Goal: Task Accomplishment & Management: Manage account settings

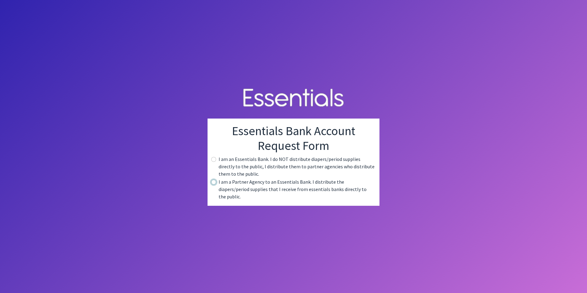
click at [215, 185] on input "radio" at bounding box center [213, 182] width 5 height 5
radio input "true"
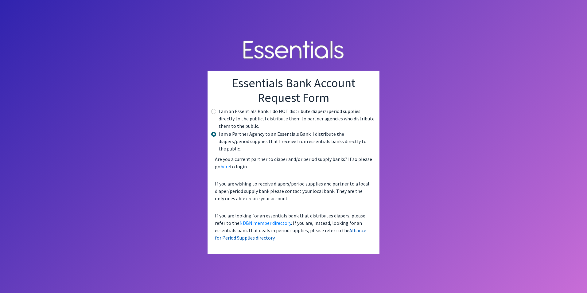
click at [350, 227] on link "Alliance for Period Supplies directory" at bounding box center [290, 234] width 151 height 14
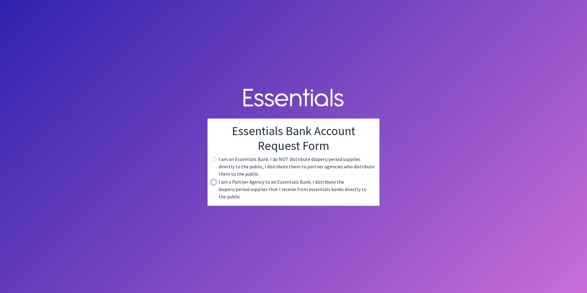
click at [213, 185] on input "radio" at bounding box center [213, 182] width 5 height 5
radio input "true"
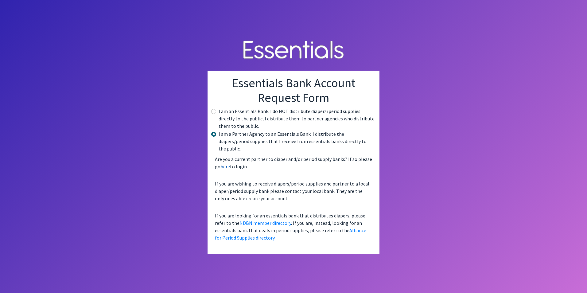
click at [223, 164] on link "here" at bounding box center [226, 166] width 10 height 6
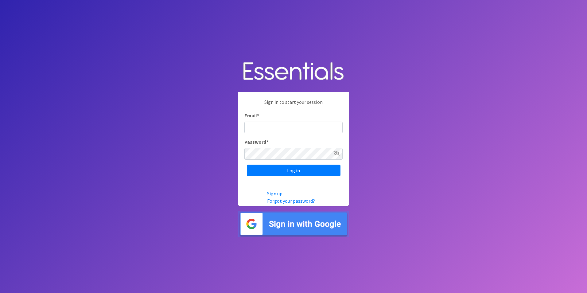
click at [261, 128] on input "Email *" at bounding box center [293, 128] width 98 height 12
type input "psellers@chesterfieldschools.org"
click at [275, 169] on input "Log in" at bounding box center [294, 171] width 94 height 12
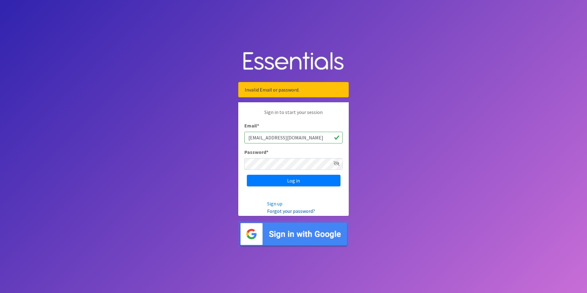
click at [283, 209] on link "Forgot your password?" at bounding box center [291, 211] width 48 height 6
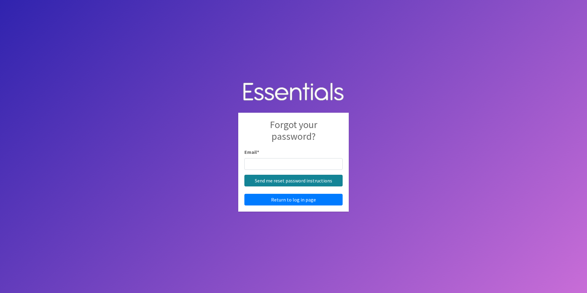
click at [256, 181] on input "Send me reset password instructions" at bounding box center [293, 181] width 98 height 12
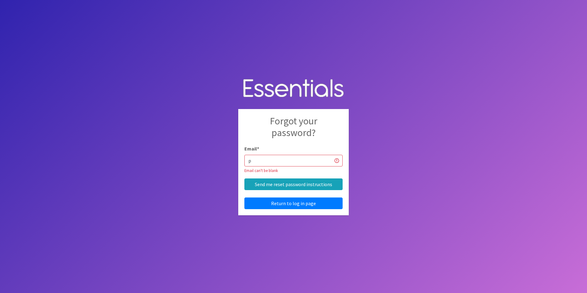
type input "[EMAIL_ADDRESS][DOMAIN_NAME]"
click at [306, 185] on input "Send me reset password instructions" at bounding box center [293, 184] width 98 height 12
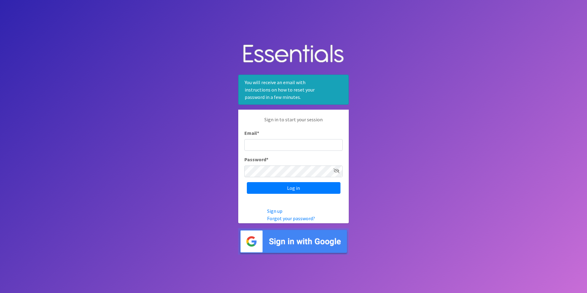
click at [463, 202] on body "You will receive an email with instructions on how to reset your password in a …" at bounding box center [293, 146] width 587 height 293
click at [262, 145] on input "Email *" at bounding box center [293, 145] width 98 height 12
type input "[EMAIL_ADDRESS][DOMAIN_NAME]"
click at [247, 182] on input "Log in" at bounding box center [294, 188] width 94 height 12
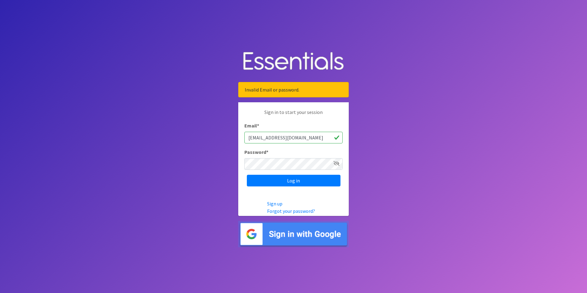
type input "[EMAIL_ADDRESS][DOMAIN_NAME]"
click at [247, 175] on input "Log in" at bounding box center [294, 181] width 94 height 12
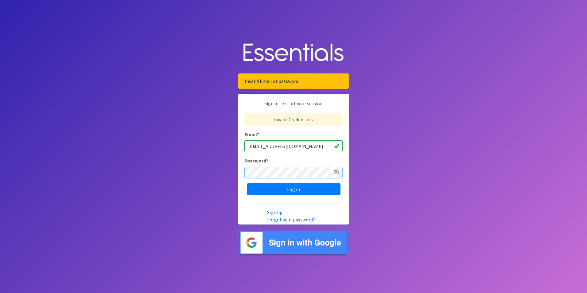
click at [247, 183] on input "Log in" at bounding box center [294, 189] width 94 height 12
